Goal: Check status: Check status

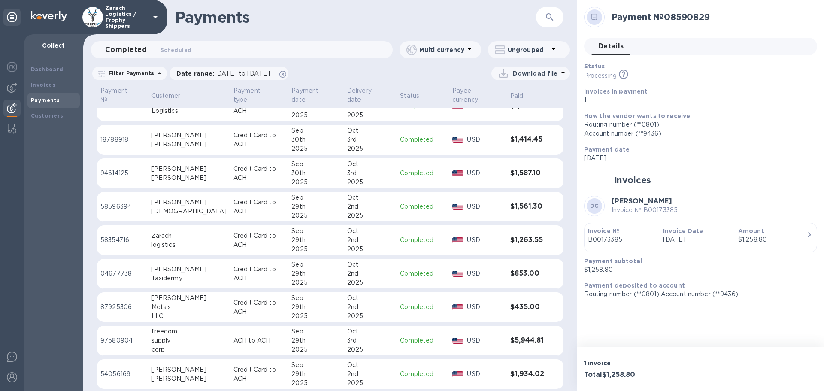
scroll to position [529, 0]
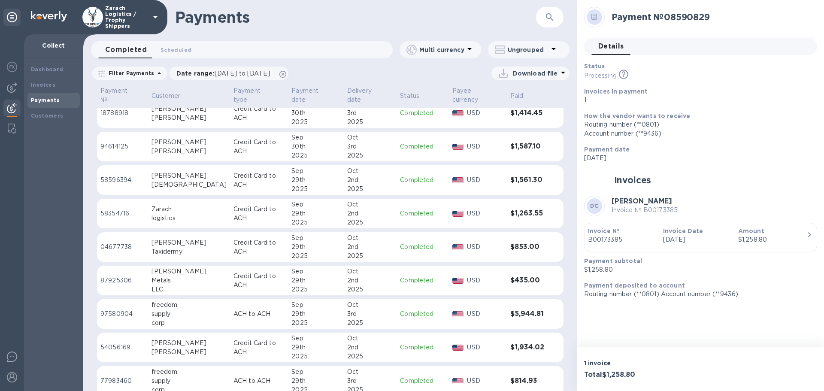
click at [128, 309] on p "97580904" at bounding box center [122, 313] width 44 height 9
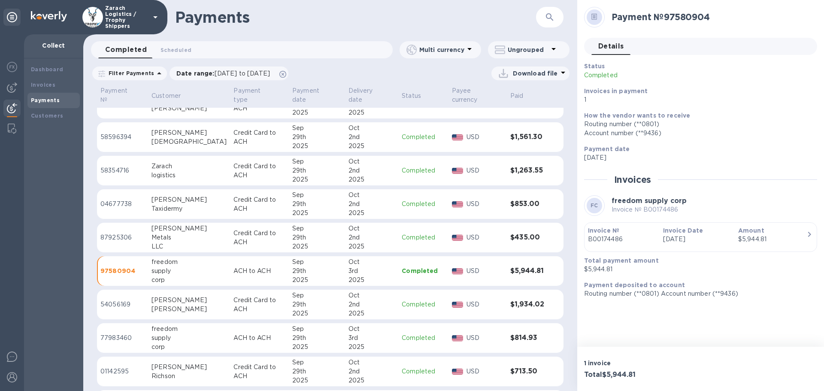
click at [109, 266] on p "97580904" at bounding box center [122, 270] width 44 height 9
click at [118, 333] on p "77983460" at bounding box center [122, 337] width 44 height 9
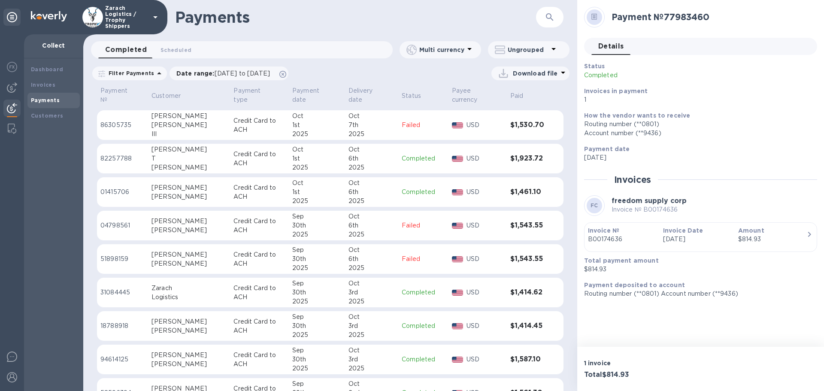
scroll to position [315, 0]
click at [127, 189] on p "01415706" at bounding box center [122, 193] width 44 height 9
click at [106, 156] on p "82257788" at bounding box center [122, 160] width 44 height 9
